Goal: Register for event/course

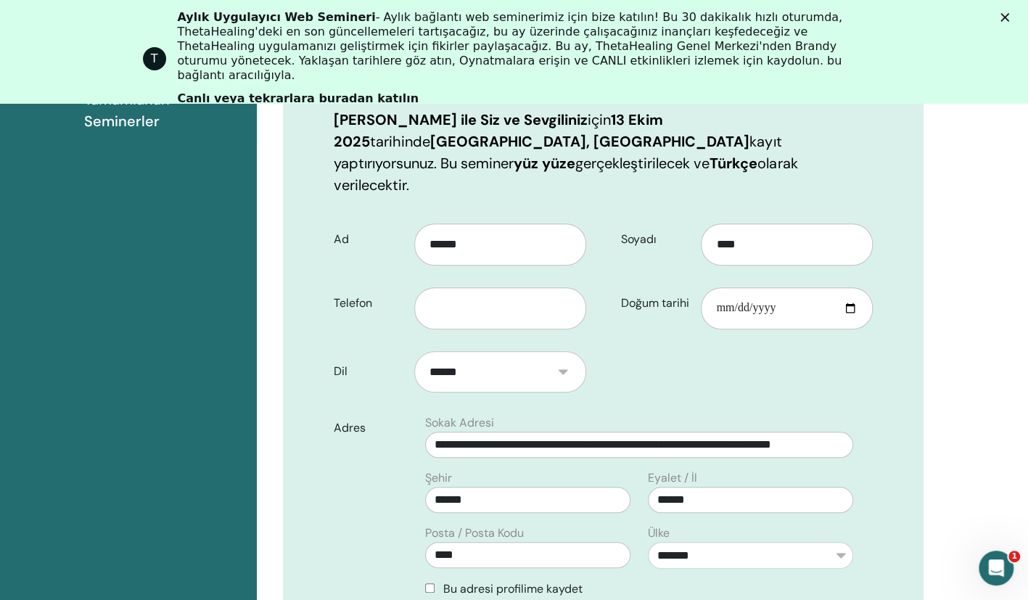
scroll to position [312, 0]
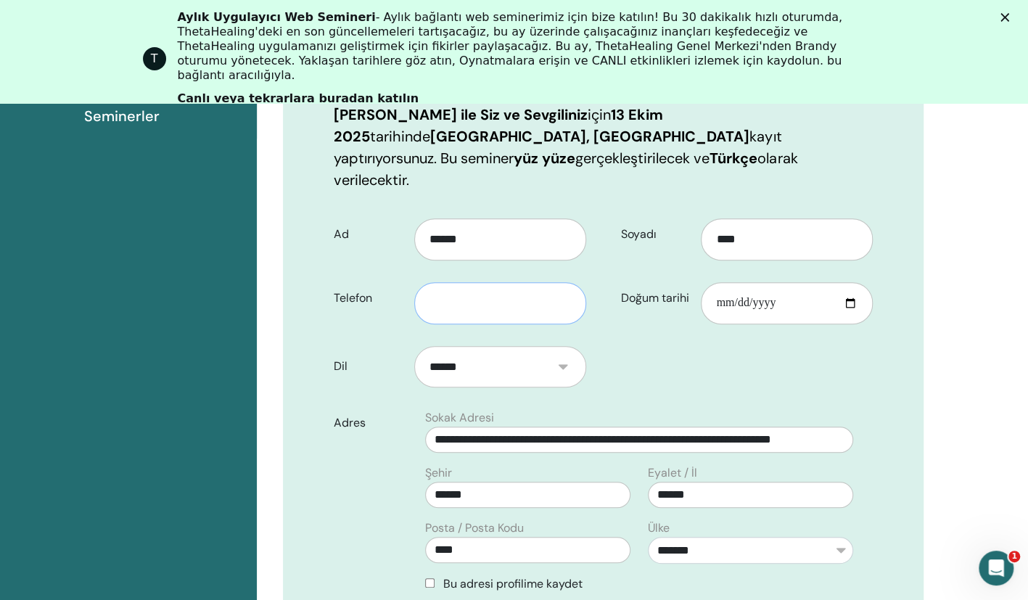
click at [473, 282] on input "text" at bounding box center [500, 303] width 172 height 42
type input "**********"
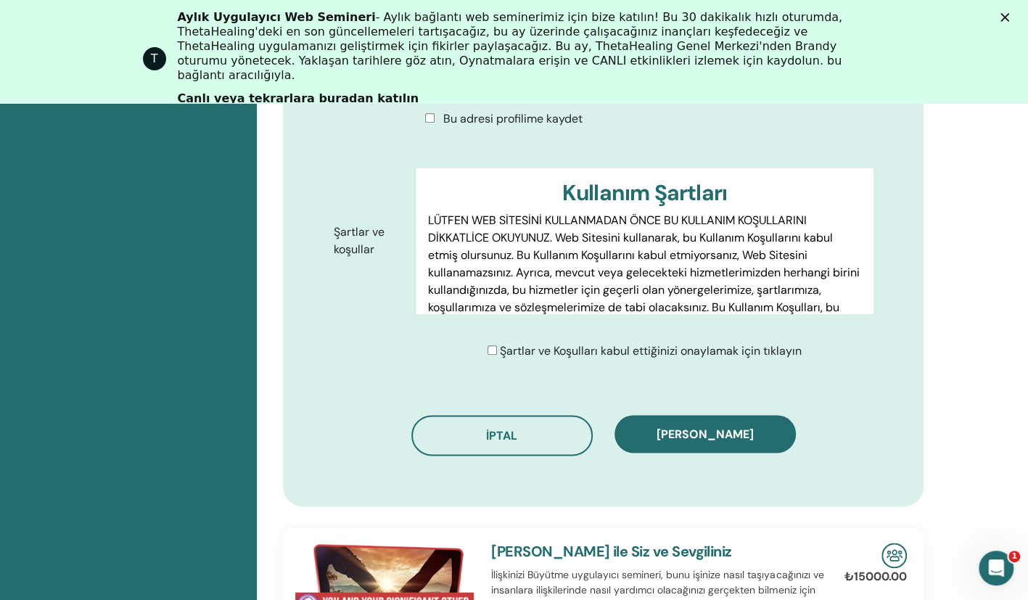
scroll to position [788, 0]
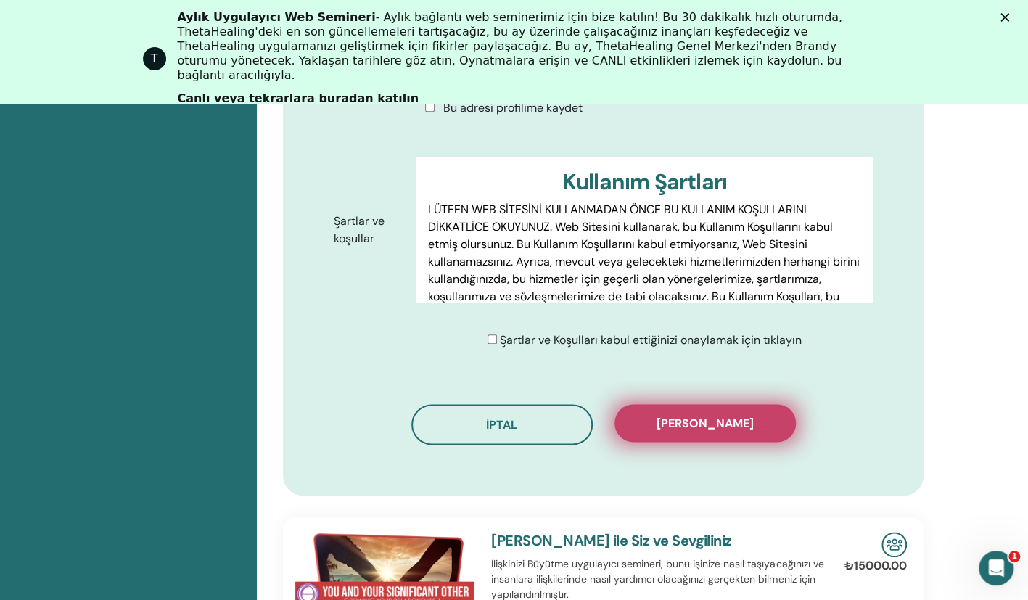
click at [674, 416] on span "Kaydı onayla" at bounding box center [705, 423] width 97 height 15
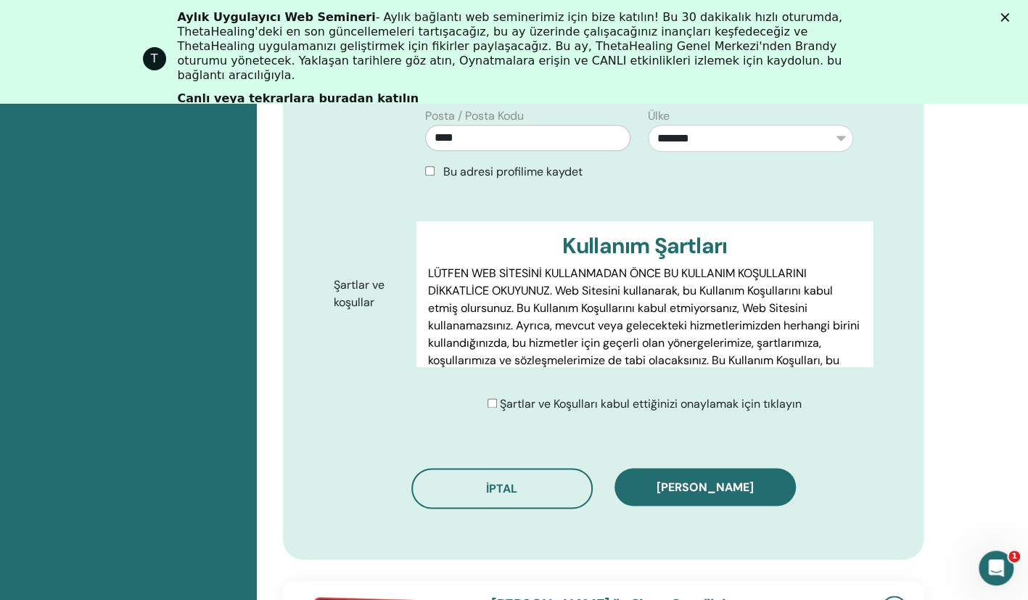
click at [736, 16] on polygon "Kapat" at bounding box center [1005, 17] width 9 height 9
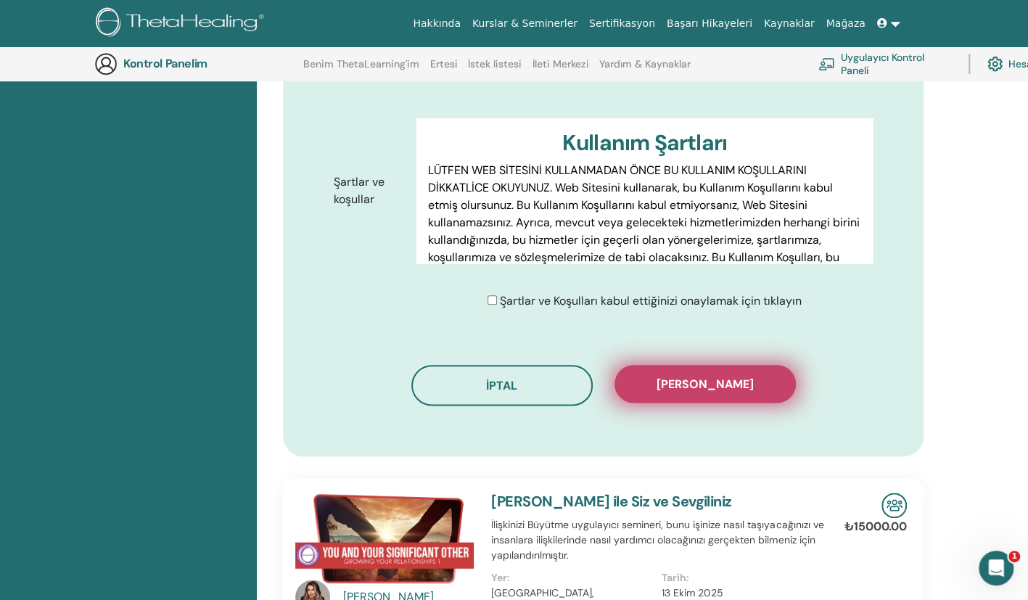
click at [705, 377] on span "Kaydı onayla" at bounding box center [705, 384] width 97 height 15
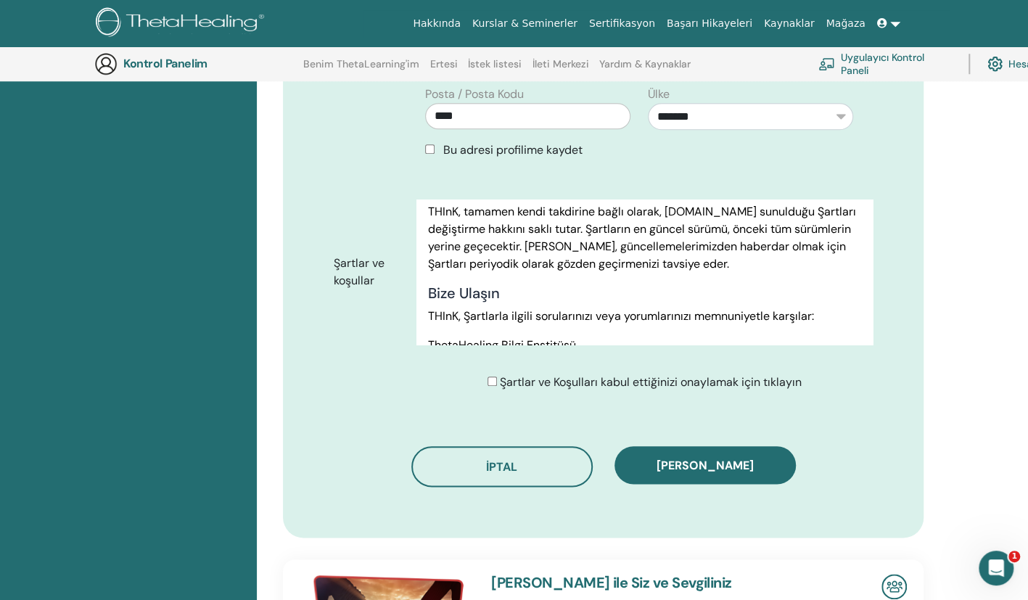
scroll to position [8327, 0]
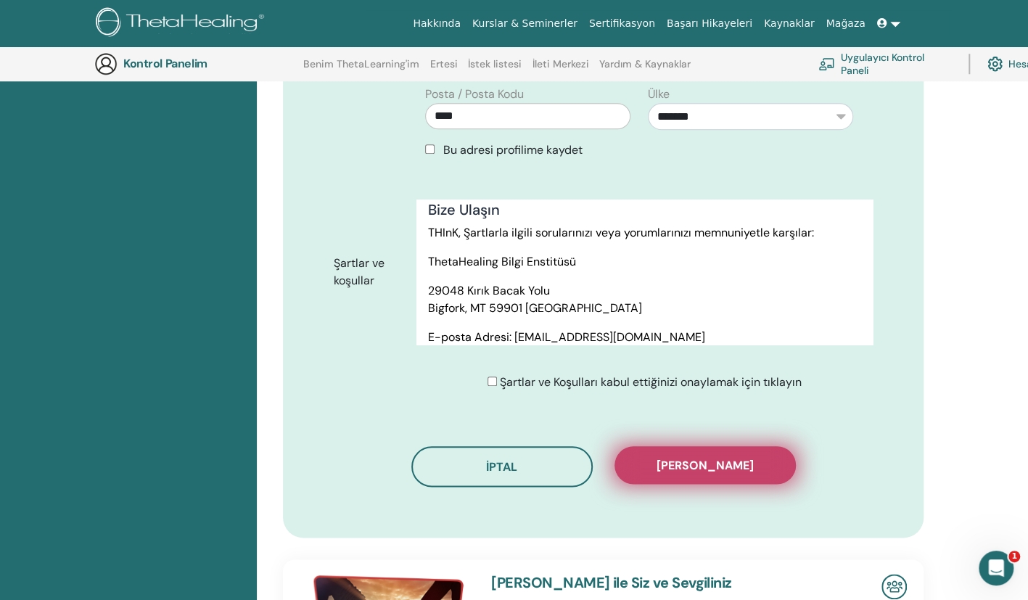
click at [672, 458] on span "Kaydı onayla" at bounding box center [705, 465] width 97 height 15
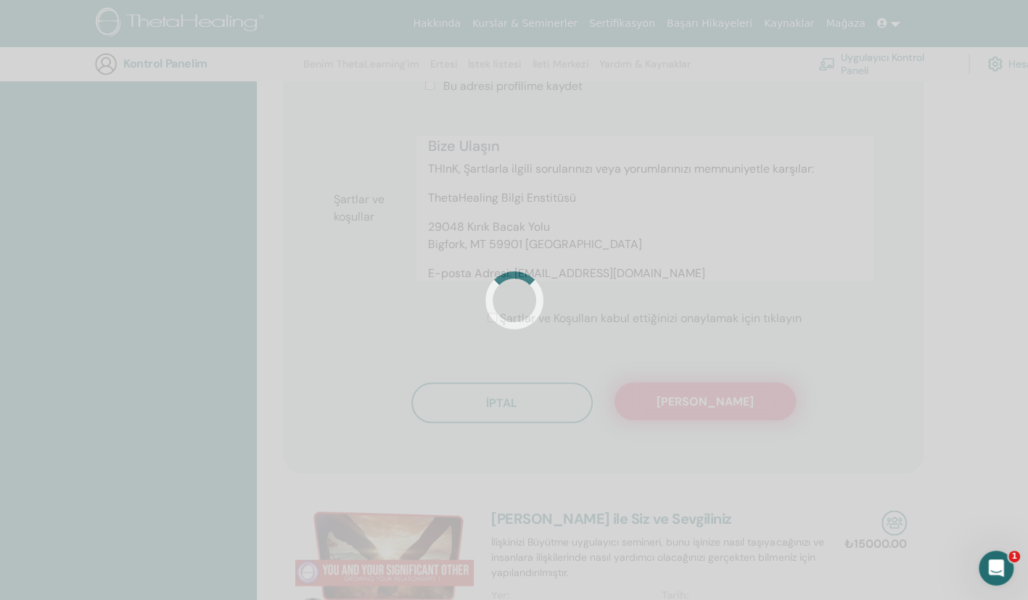
click at [672, 424] on div "**********" at bounding box center [604, 133] width 676 height 1298
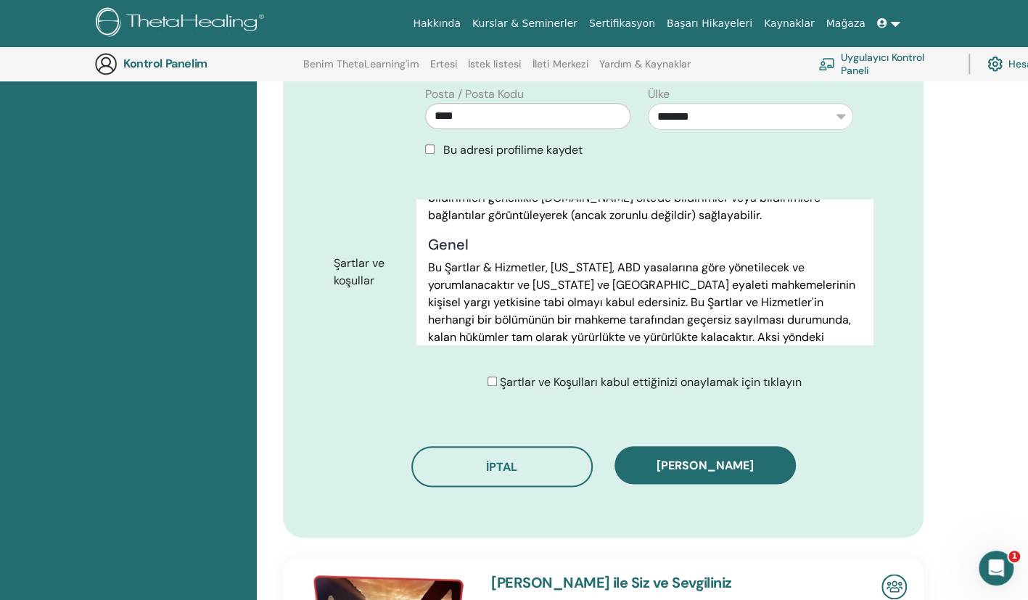
scroll to position [7891, 0]
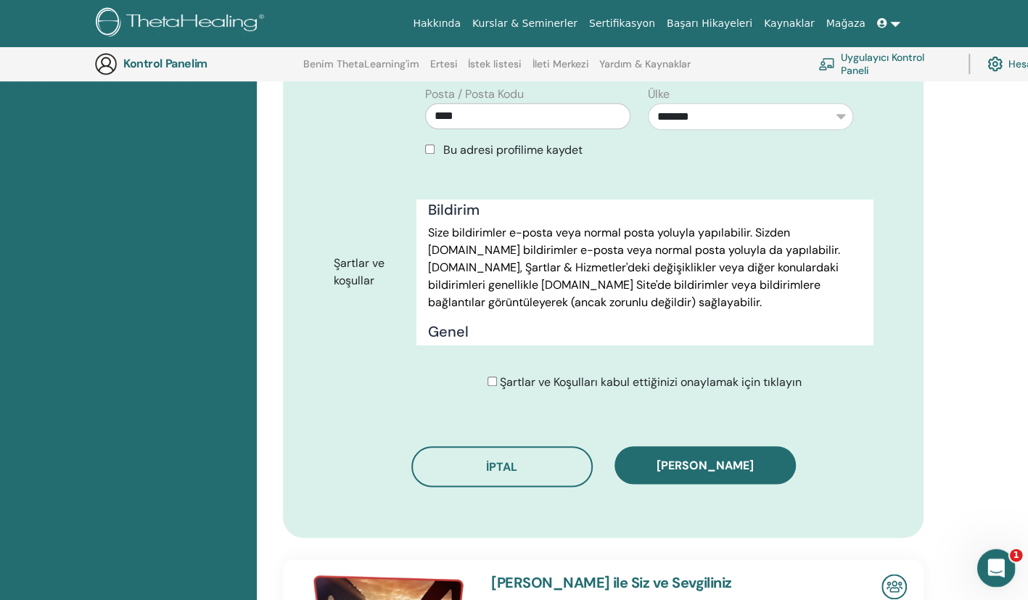
click at [736, 559] on icon "Intercom Messenger uygulamasını aç" at bounding box center [995, 566] width 24 height 24
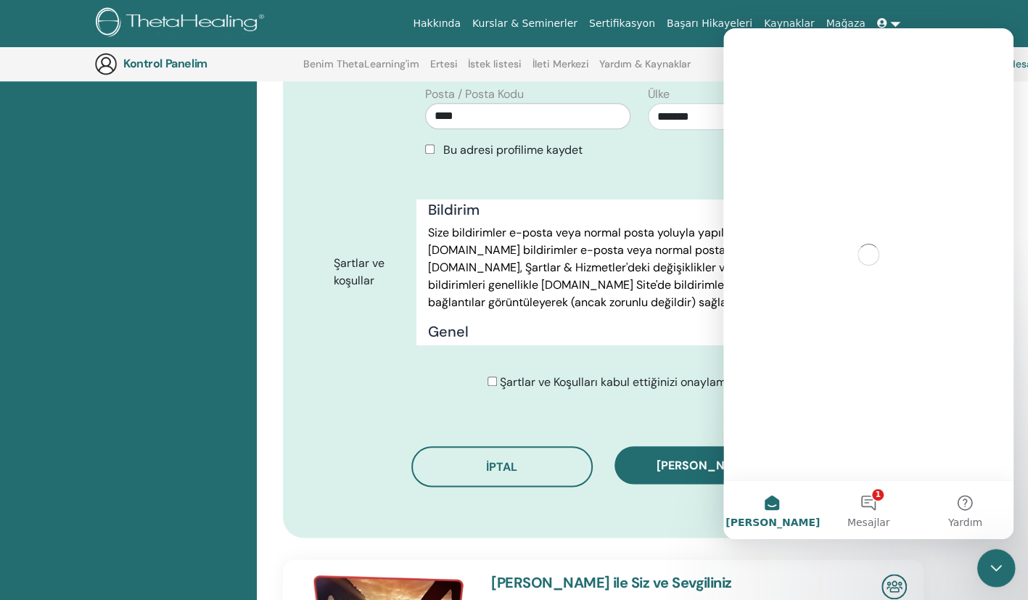
scroll to position [0, 0]
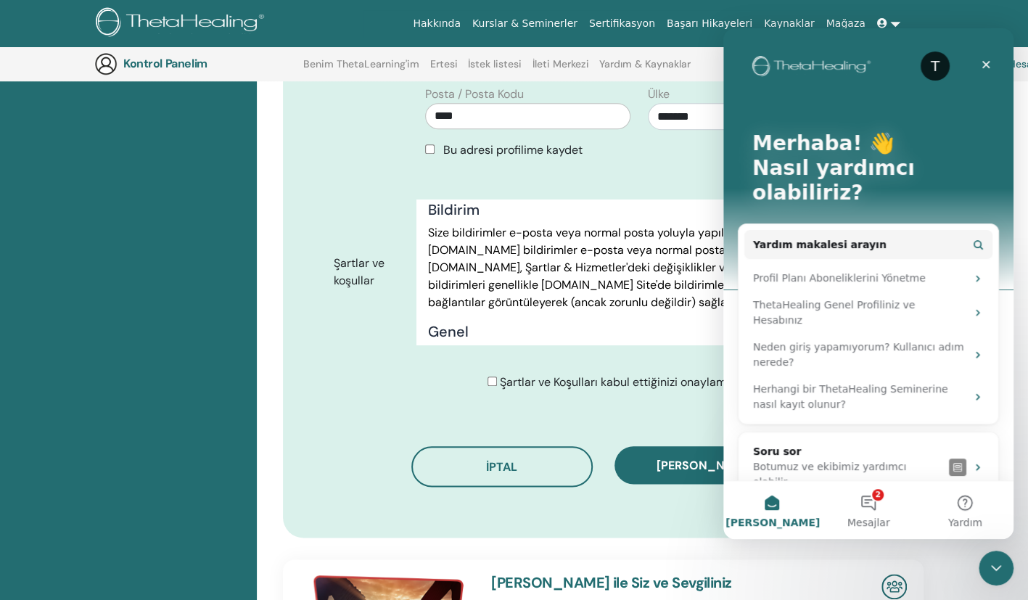
click at [736, 152] on p "Merhaba! 👋" at bounding box center [868, 143] width 232 height 25
click at [611, 380] on div "**********" at bounding box center [603, 19] width 641 height 1037
click at [736, 65] on icon "Kapat" at bounding box center [987, 65] width 8 height 8
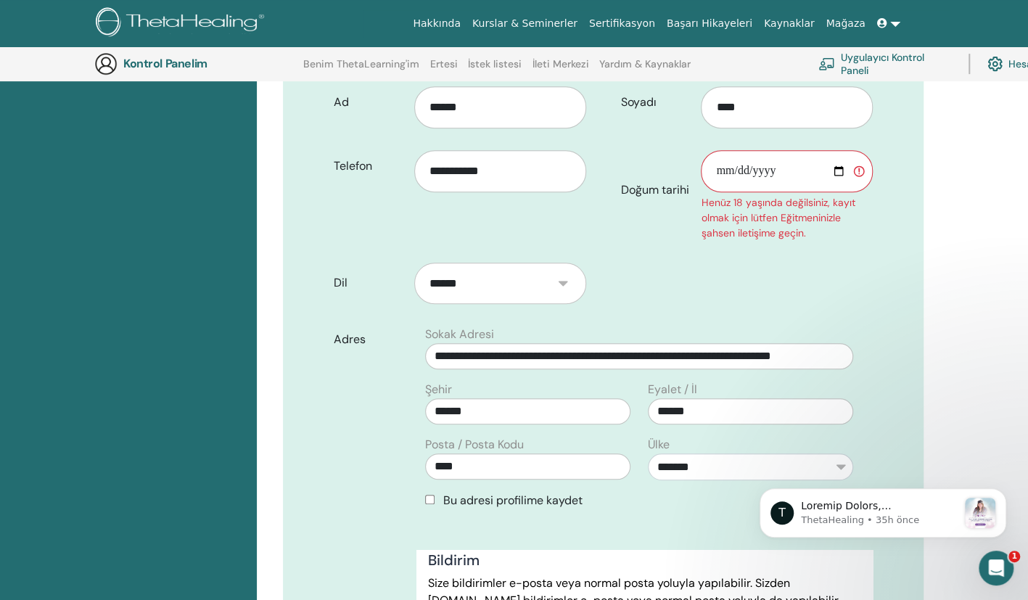
scroll to position [155, 0]
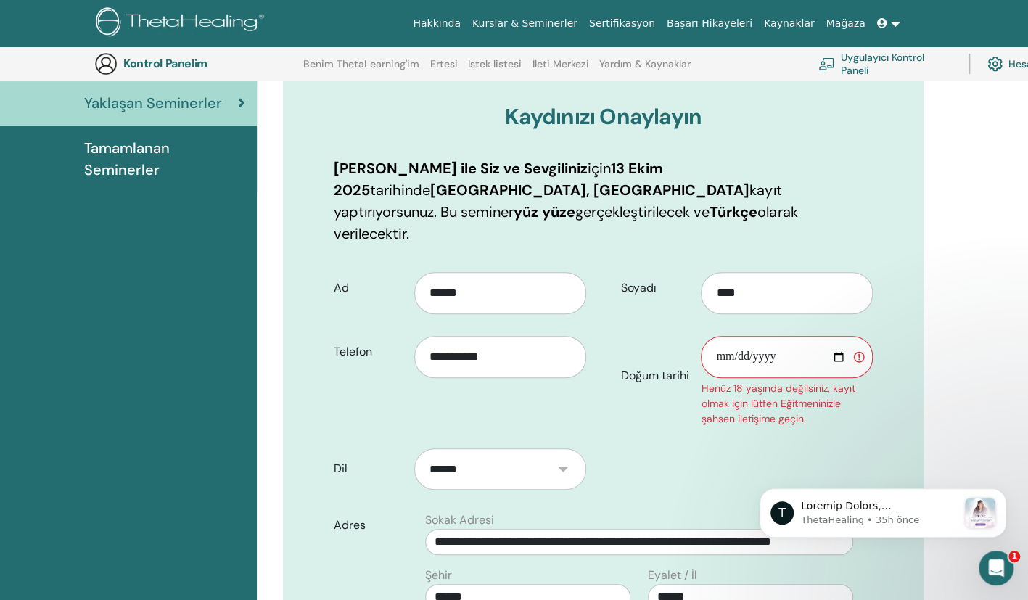
click at [734, 336] on input "Doğum tarihi" at bounding box center [787, 357] width 172 height 42
click at [723, 337] on input "Doğum tarihi" at bounding box center [787, 357] width 172 height 42
type input "**********"
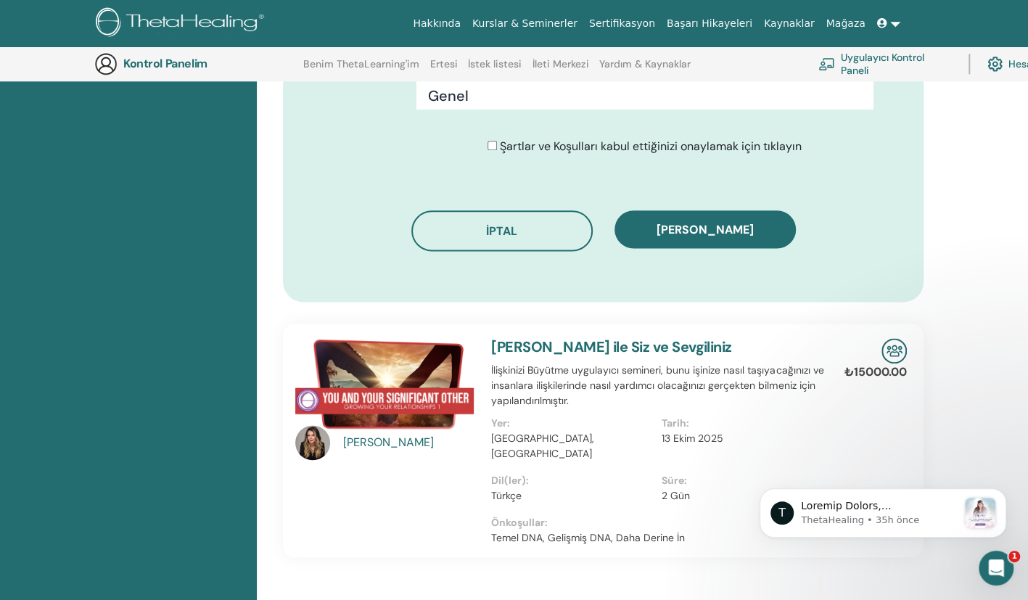
scroll to position [925, 0]
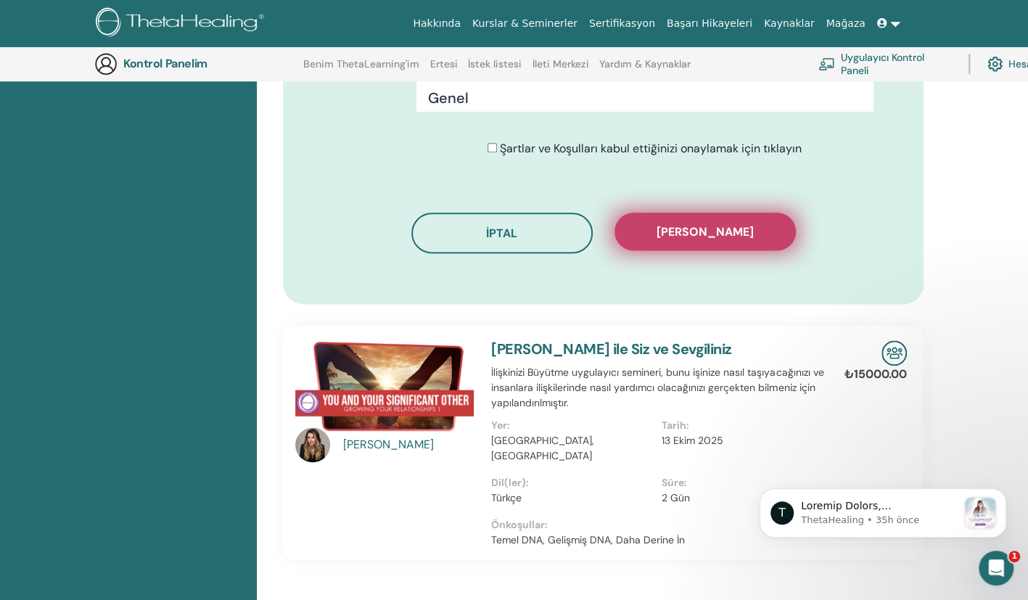
click at [687, 224] on span "Kaydı onayla" at bounding box center [705, 231] width 97 height 15
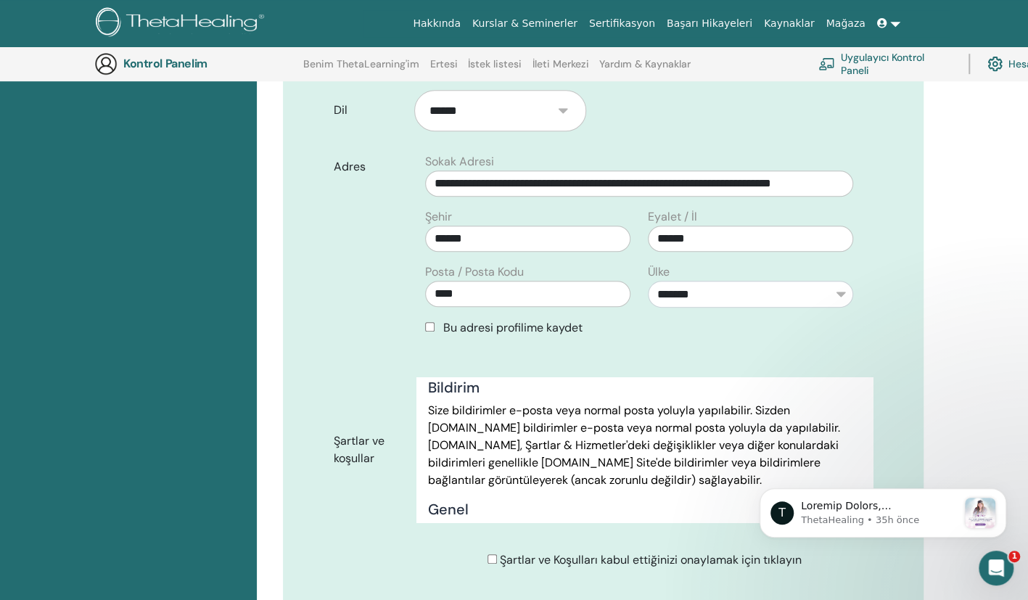
scroll to position [482, 0]
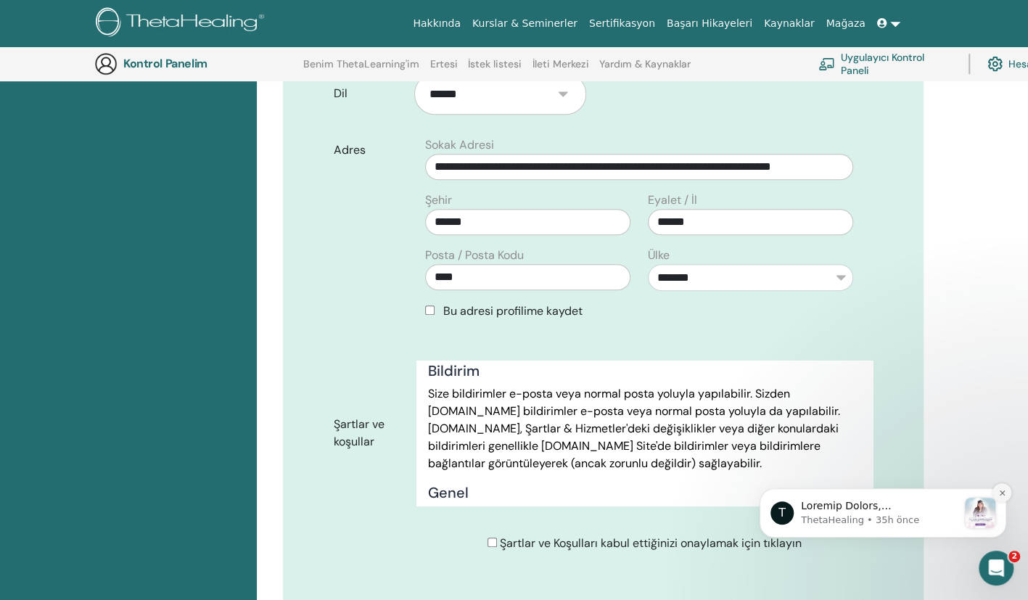
click at [736, 487] on button "Bildirimi kapat" at bounding box center [1002, 492] width 19 height 19
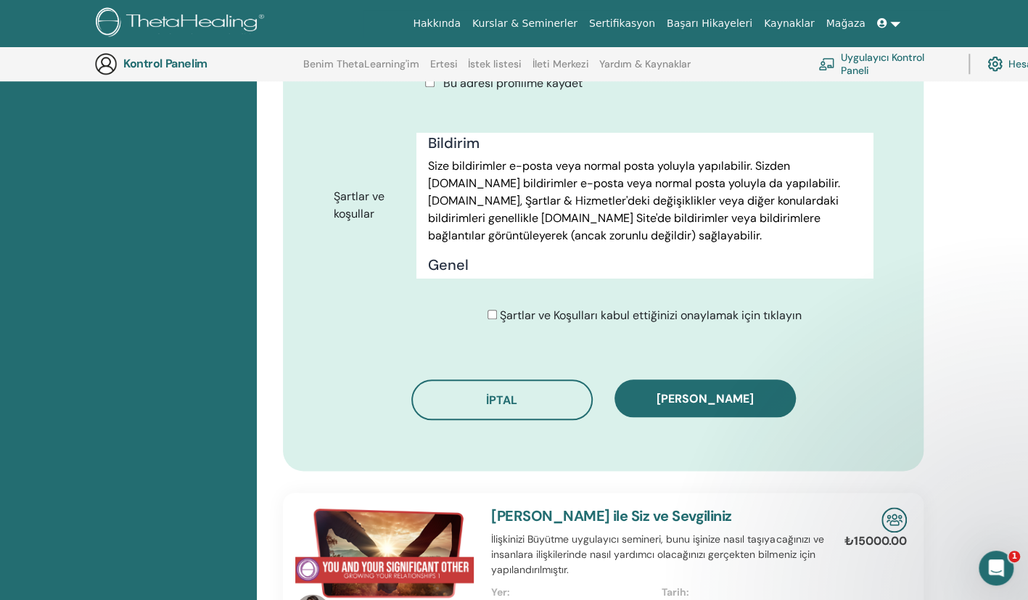
scroll to position [685, 0]
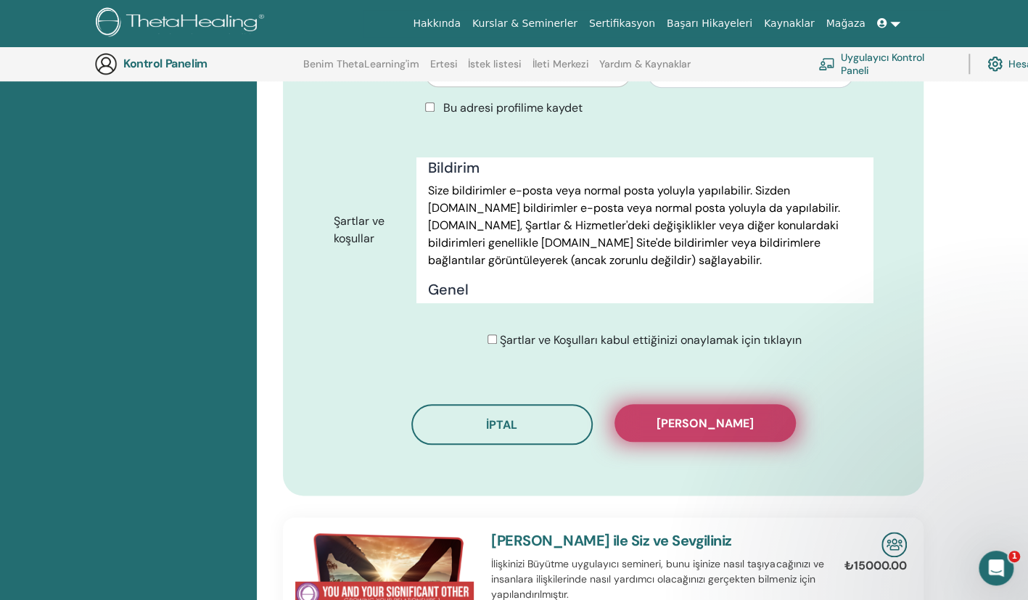
click at [698, 416] on span "Kaydı onayla" at bounding box center [705, 423] width 97 height 15
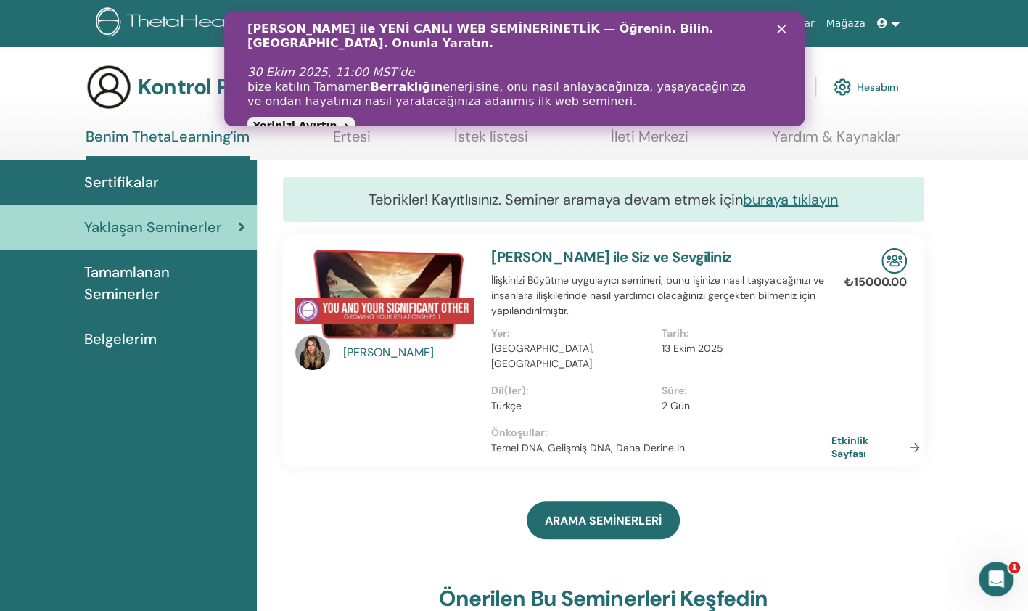
click at [781, 25] on icon "Kapat" at bounding box center [780, 29] width 9 height 9
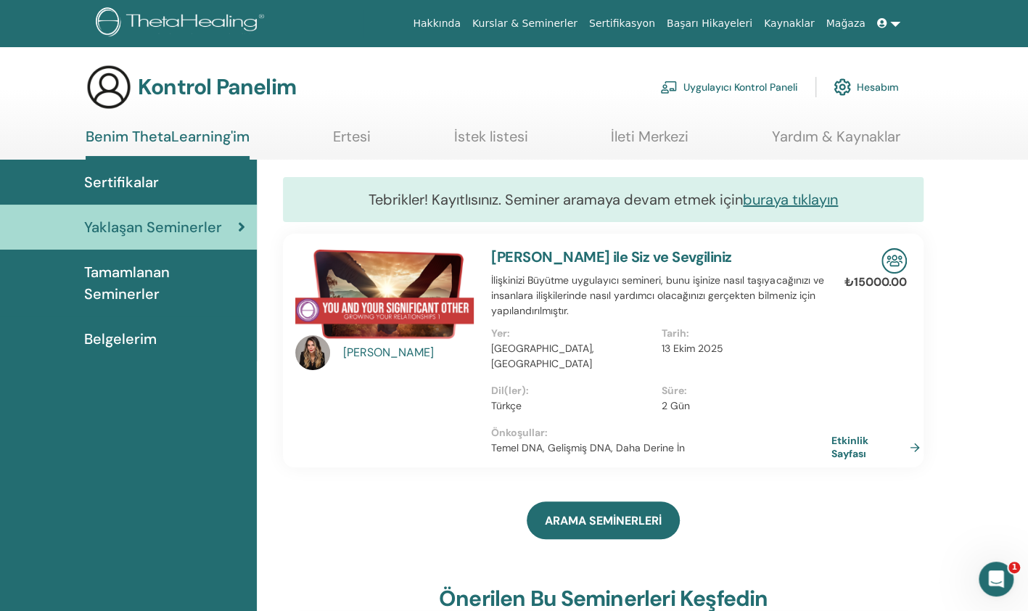
click at [651, 20] on link "Sertifikasyon" at bounding box center [622, 23] width 78 height 27
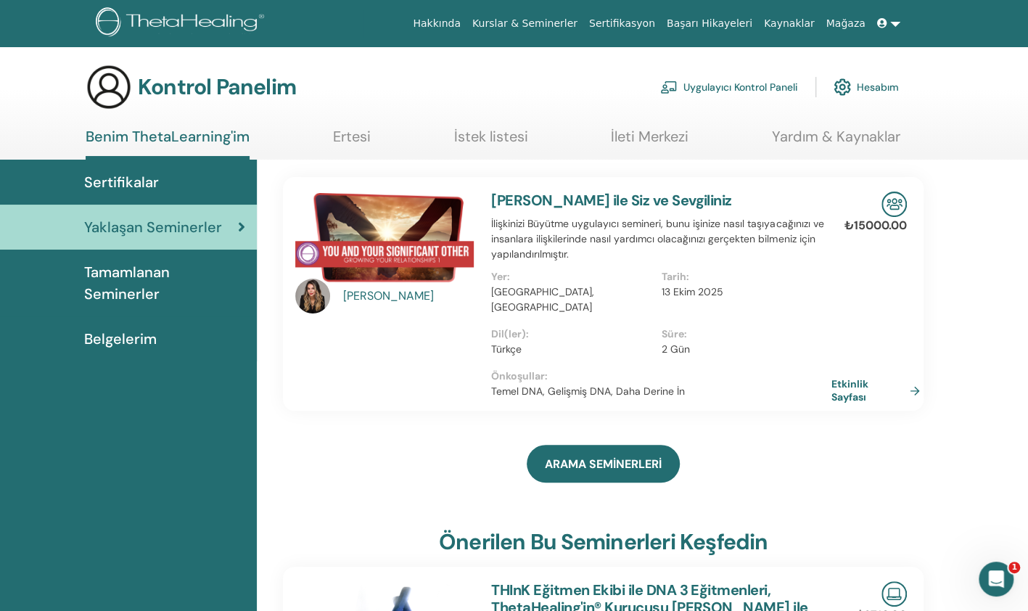
click at [136, 337] on span "Belgelerim" at bounding box center [120, 339] width 73 height 22
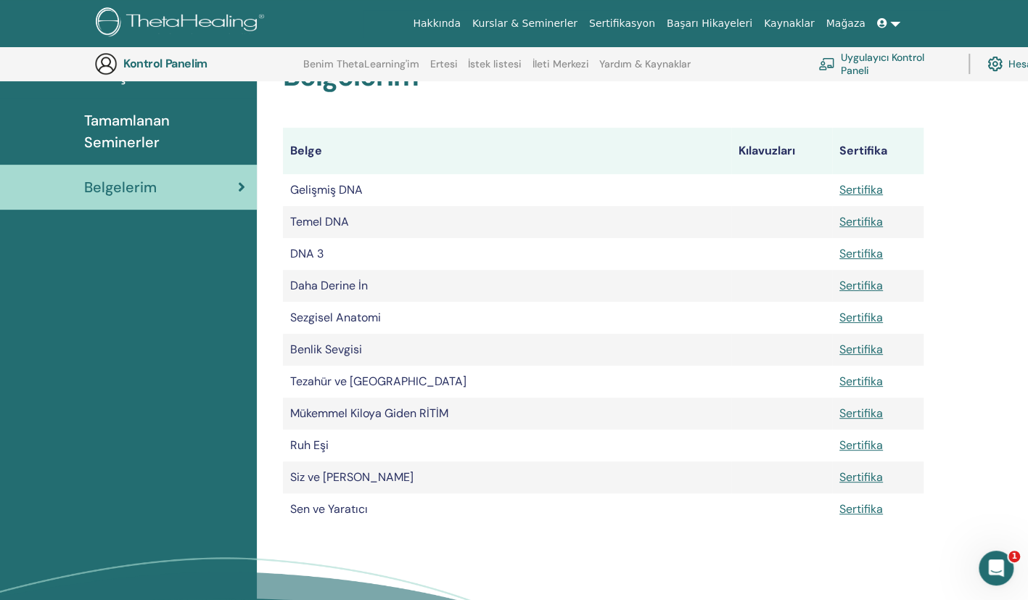
scroll to position [181, 0]
